Goal: Obtain resource: Obtain resource

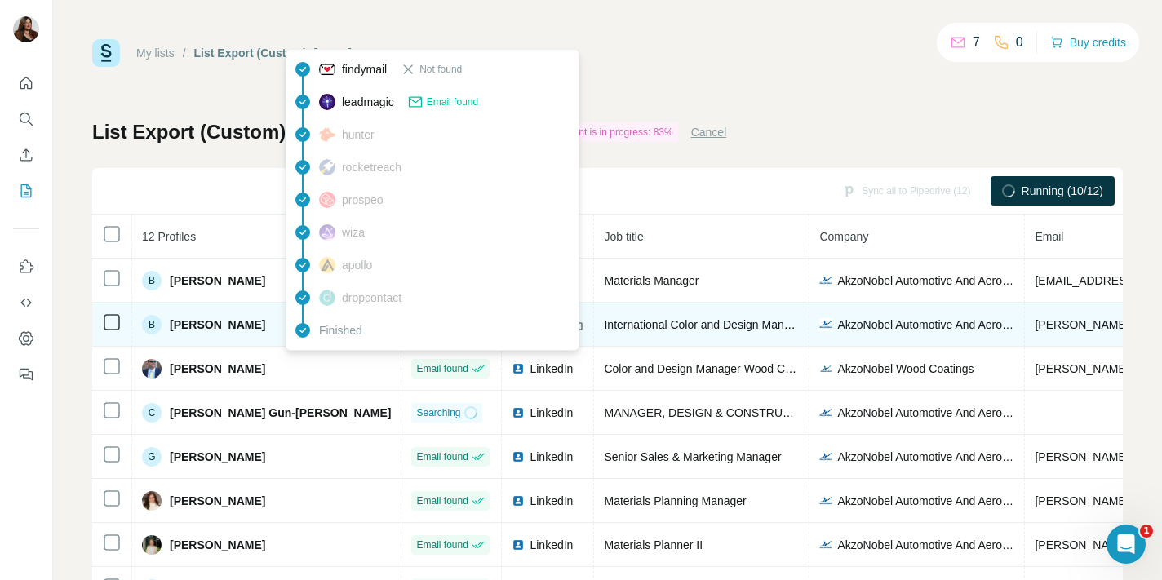
drag, startPoint x: 173, startPoint y: 280, endPoint x: 263, endPoint y: 327, distance: 102.2
click at [281, 344] on tbody "B [PERSON_NAME] Email found LinkedIn Materials Manager AkzoNobel Automotive And…" at bounding box center [962, 479] width 1741 height 441
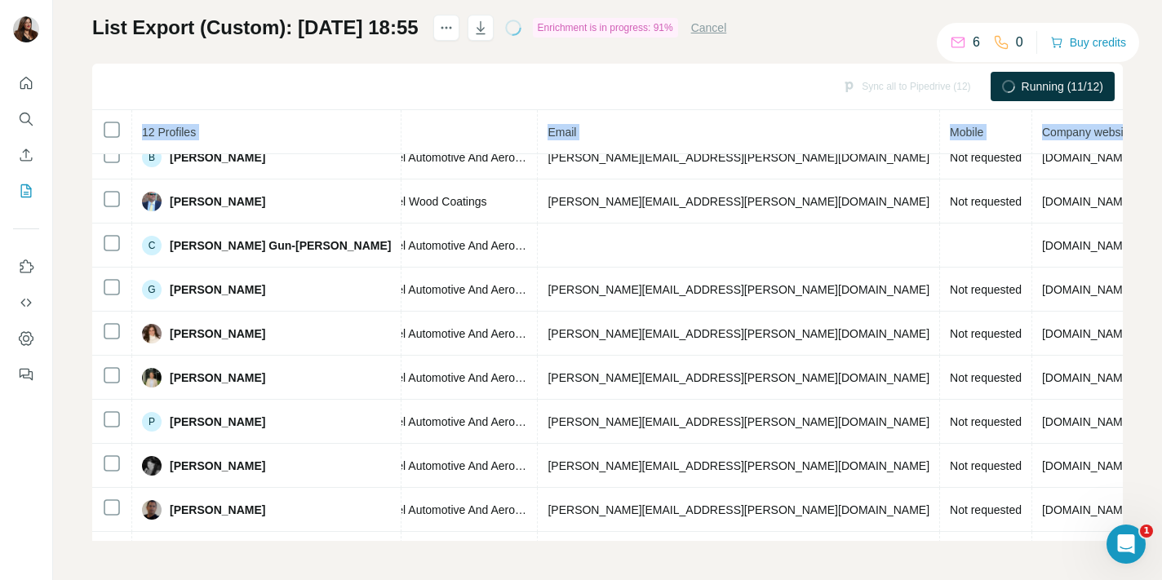
scroll to position [63, 505]
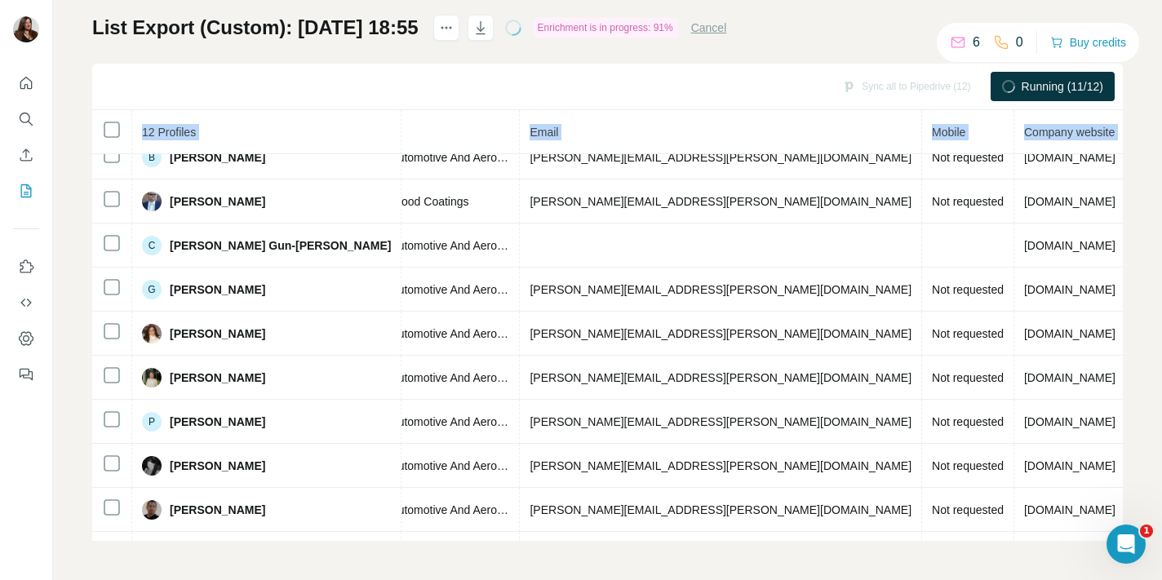
drag, startPoint x: 171, startPoint y: 279, endPoint x: 1129, endPoint y: 517, distance: 986.9
click at [1129, 517] on div "My lists / List Export (Custom): 09/10/2025 18:55 6 0 Buy credits List Export (…" at bounding box center [607, 290] width 1109 height 580
copy table "12 Profiles Status LinkedIn Job title Company Email Mobile Company website Land…"
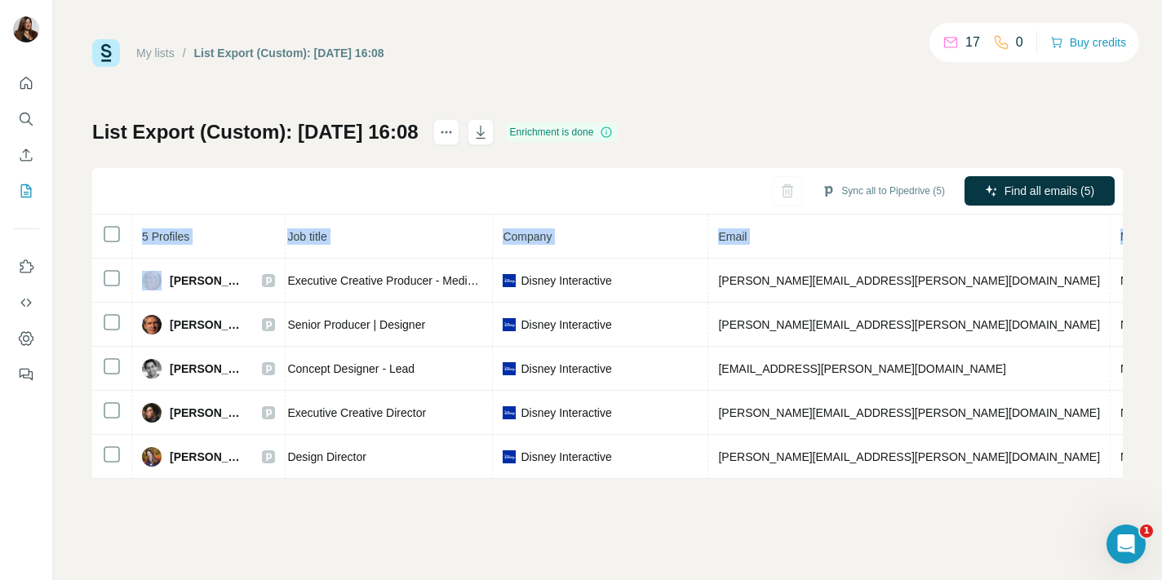
scroll to position [0, 320]
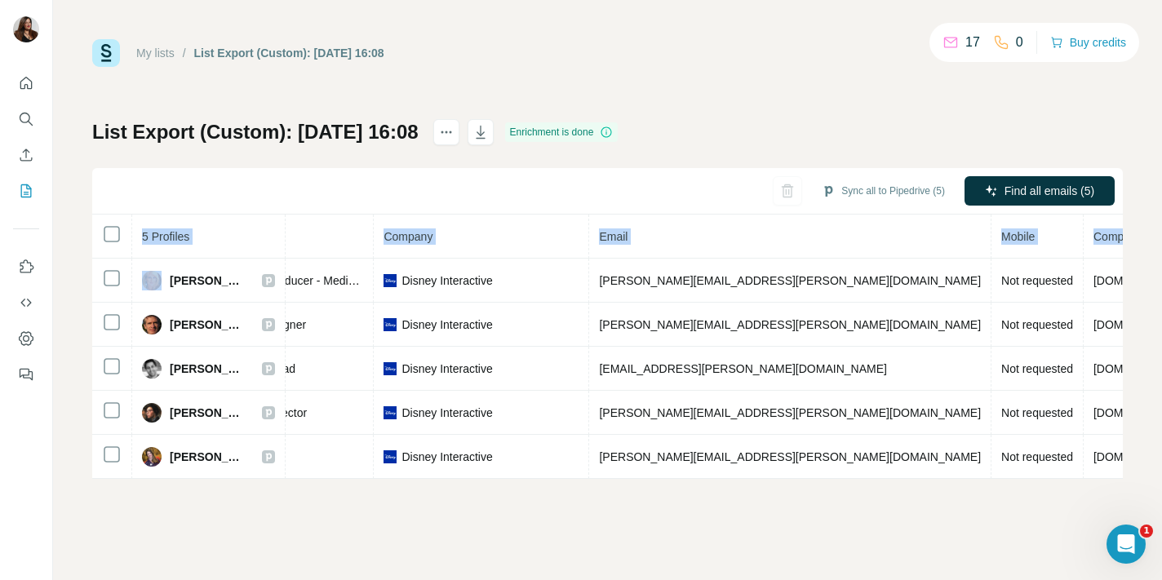
drag, startPoint x: 171, startPoint y: 279, endPoint x: 1161, endPoint y: 462, distance: 1006.3
click at [1161, 462] on div "My lists / List Export (Custom): [DATE] 16:08 17 0 Buy credits List Export (Cus…" at bounding box center [607, 290] width 1109 height 580
copy table "5 Profiles Status LinkedIn Job title Company Email Mobile Company website Landl…"
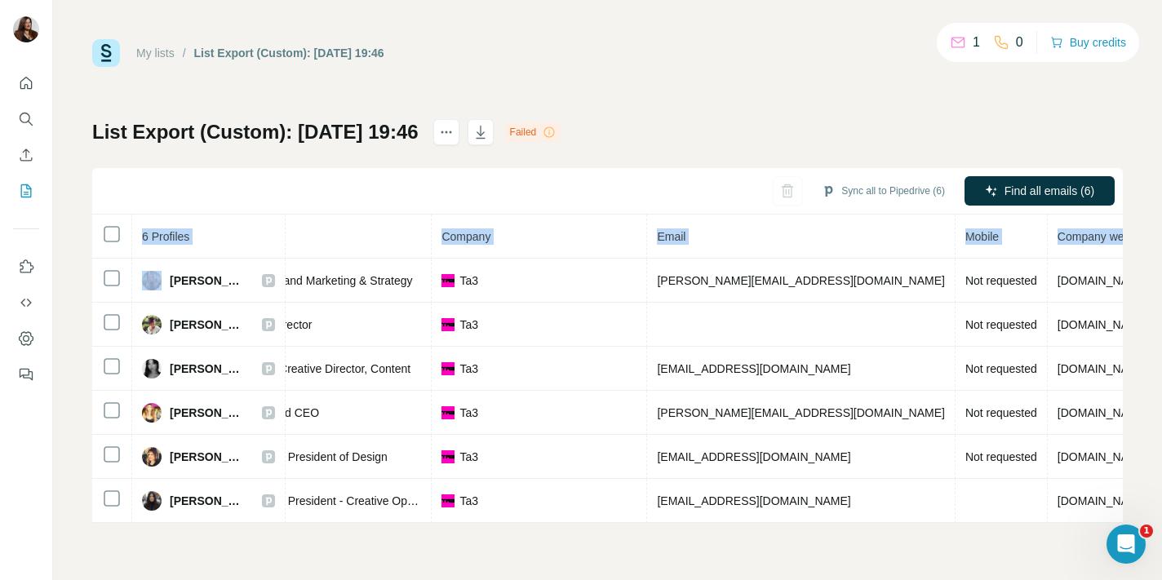
scroll to position [0, 378]
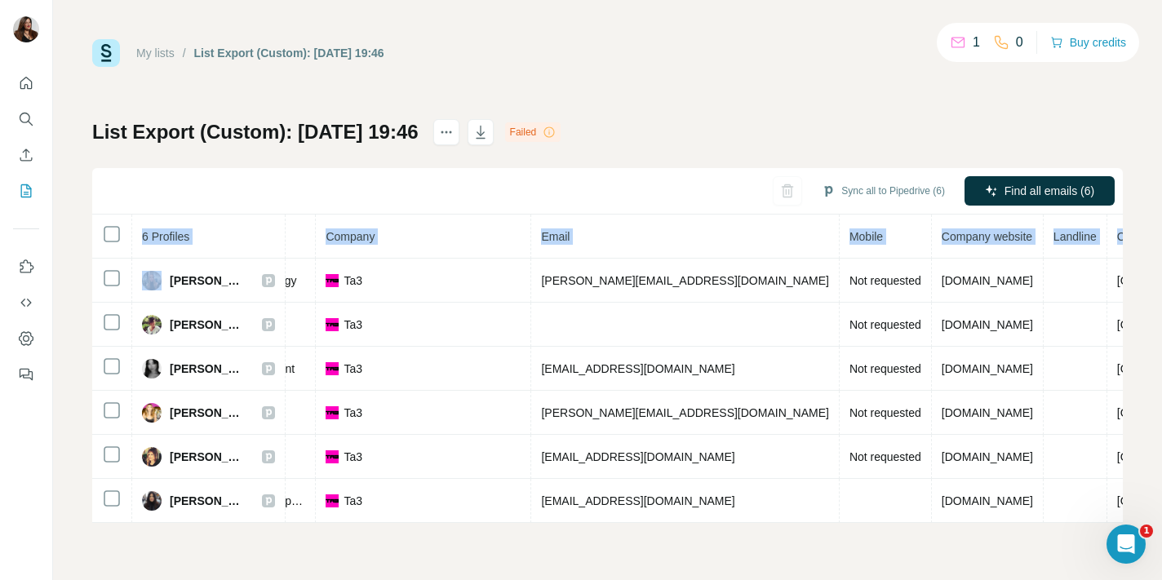
drag, startPoint x: 168, startPoint y: 279, endPoint x: 1161, endPoint y: 549, distance: 1028.9
click at [1161, 549] on div "My lists / List Export (Custom): 09/10/2025 19:46 1 0 Buy credits List Export (…" at bounding box center [607, 290] width 1109 height 580
copy table "6 Profiles Status LinkedIn Job title Company Email Mobile Company website Landl…"
